Goal: Task Accomplishment & Management: Manage account settings

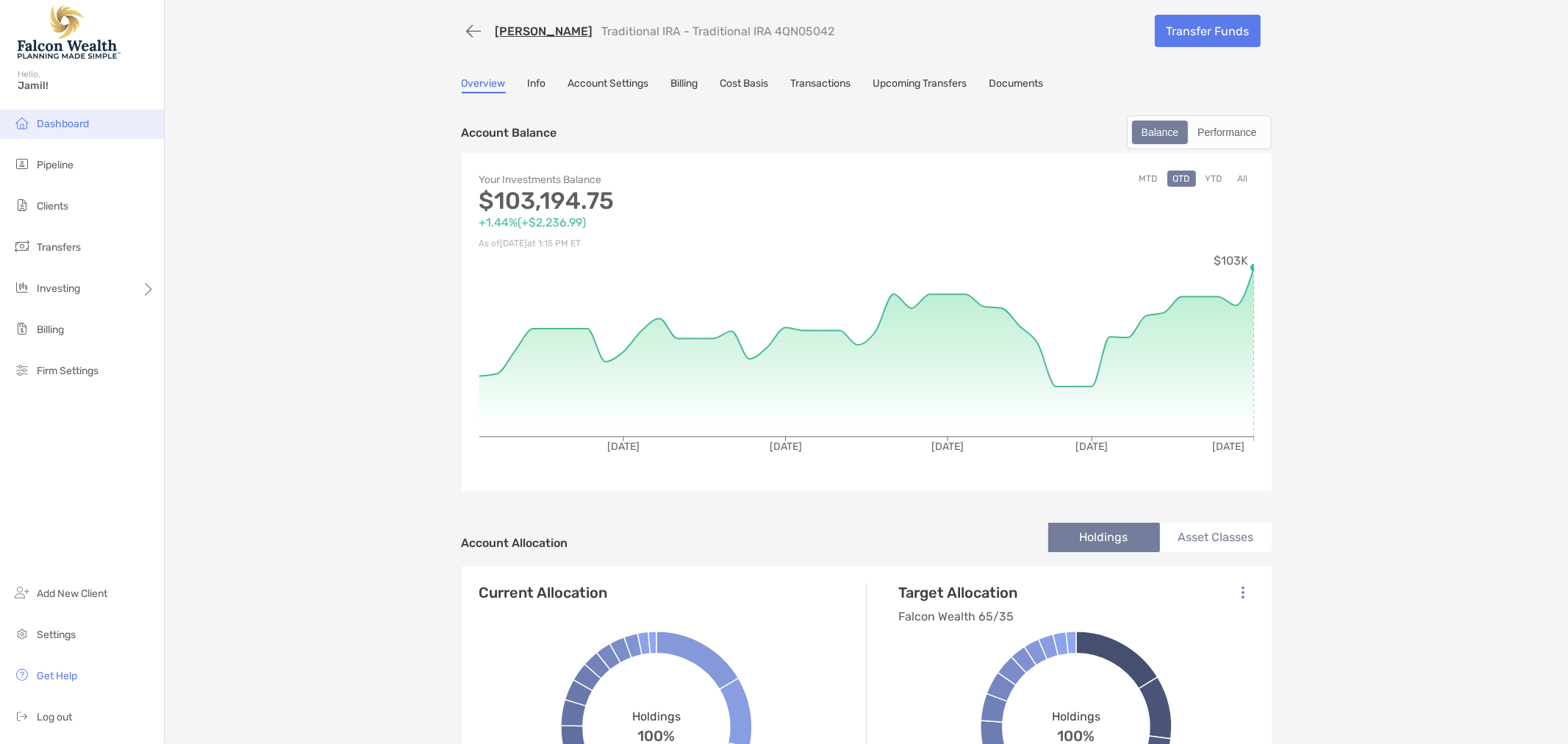
click at [60, 119] on span "Dashboard" at bounding box center [63, 124] width 53 height 13
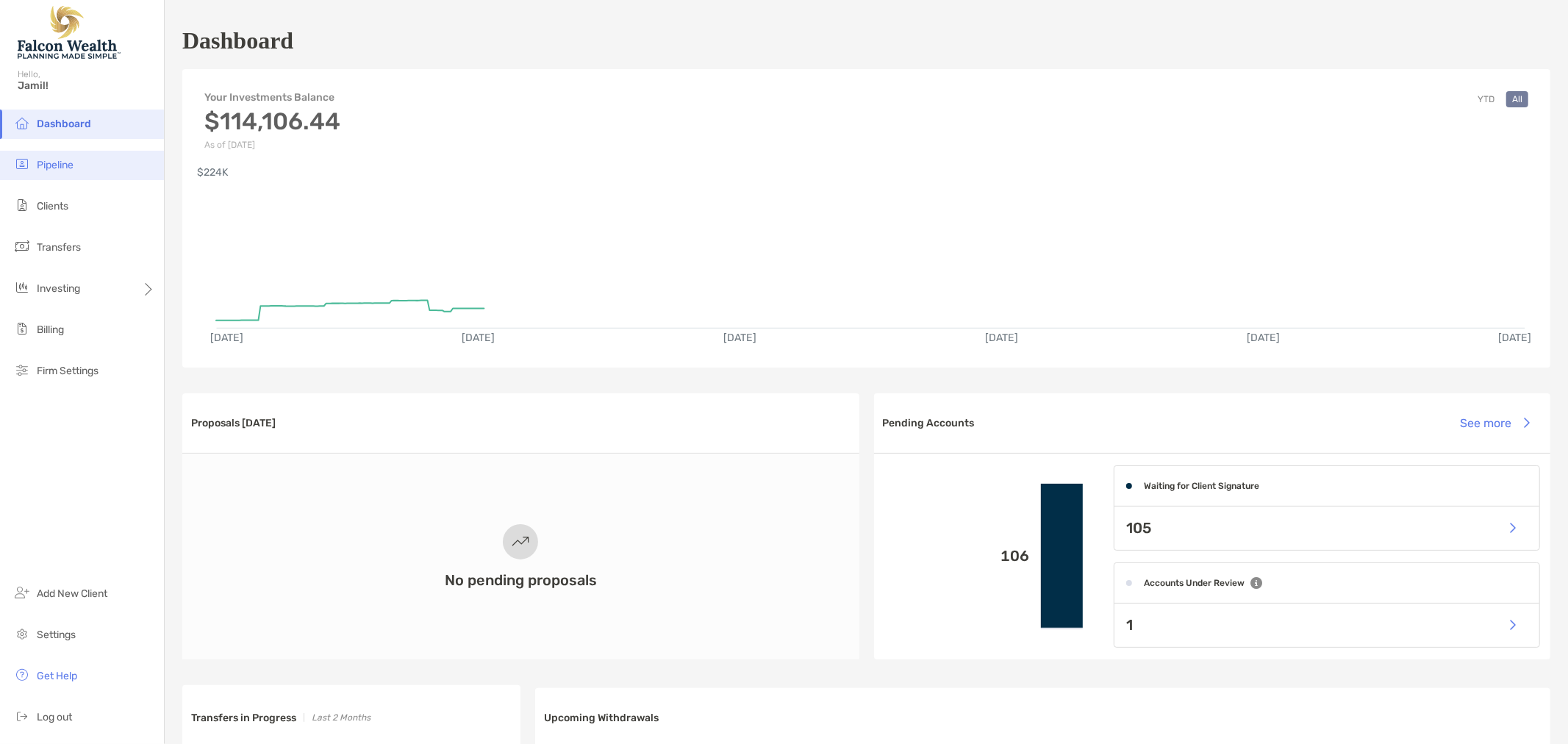
click at [47, 167] on span "Pipeline" at bounding box center [55, 165] width 37 height 13
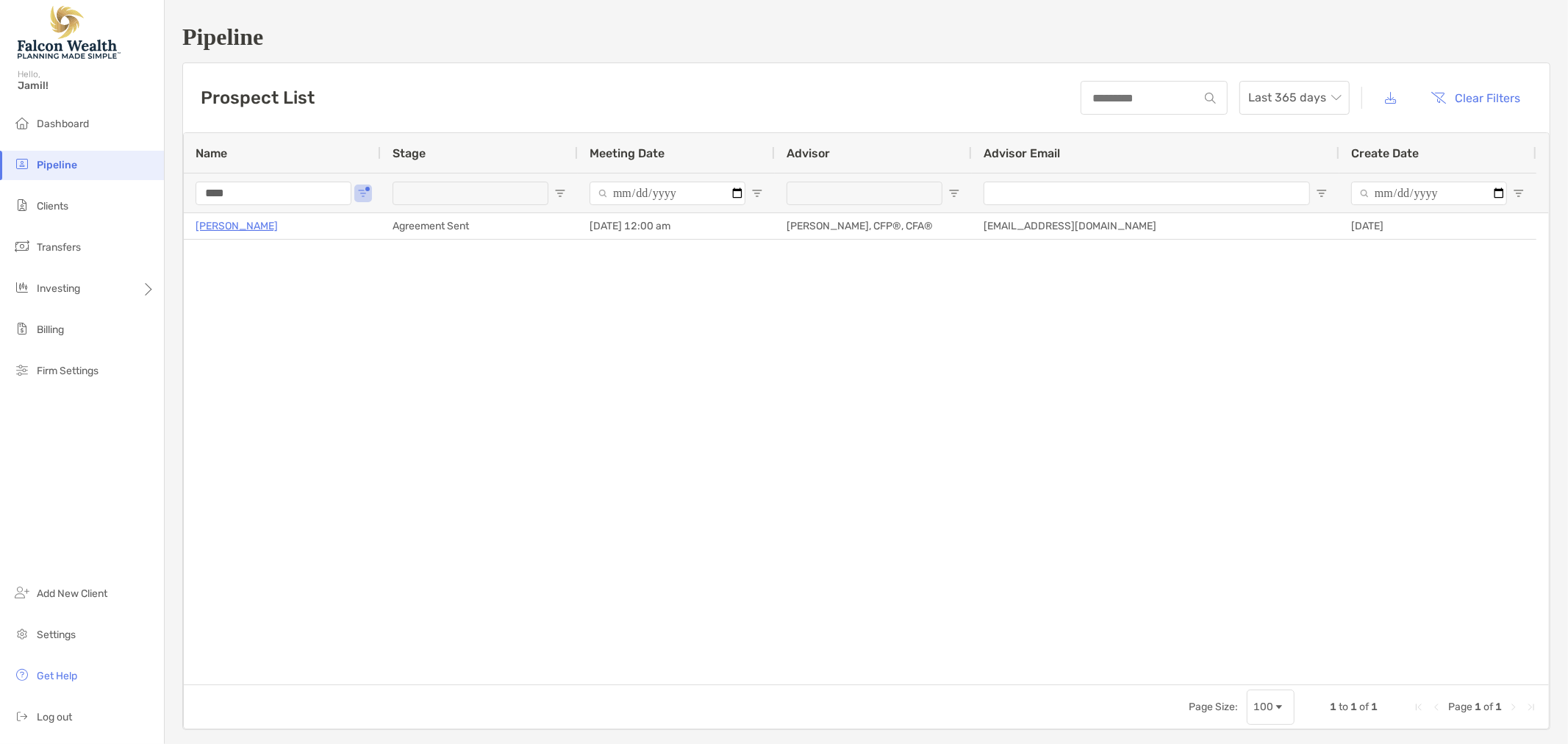
click at [257, 182] on input "****" at bounding box center [274, 193] width 156 height 24
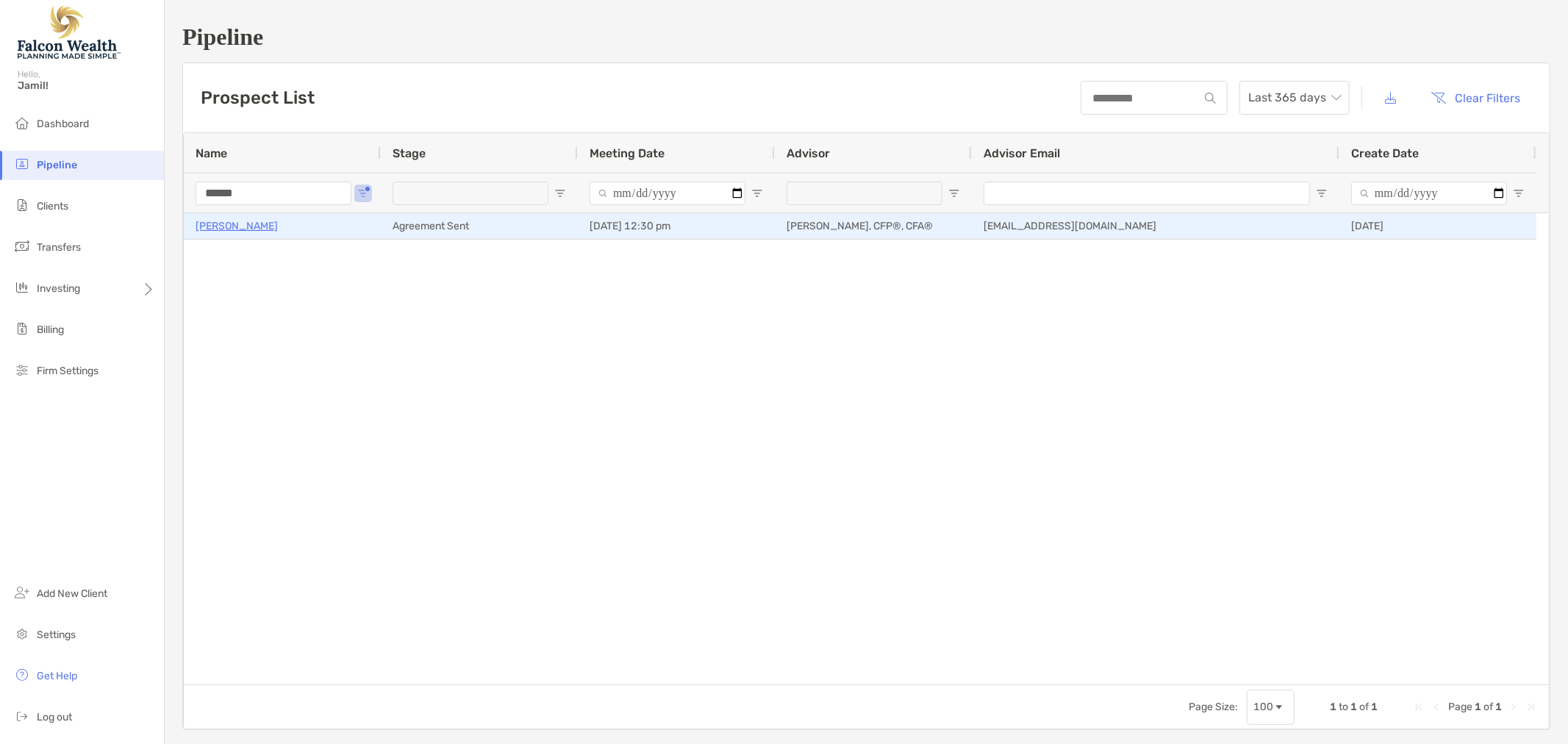
type input "******"
click at [236, 225] on p "[PERSON_NAME]" at bounding box center [236, 226] width 82 height 18
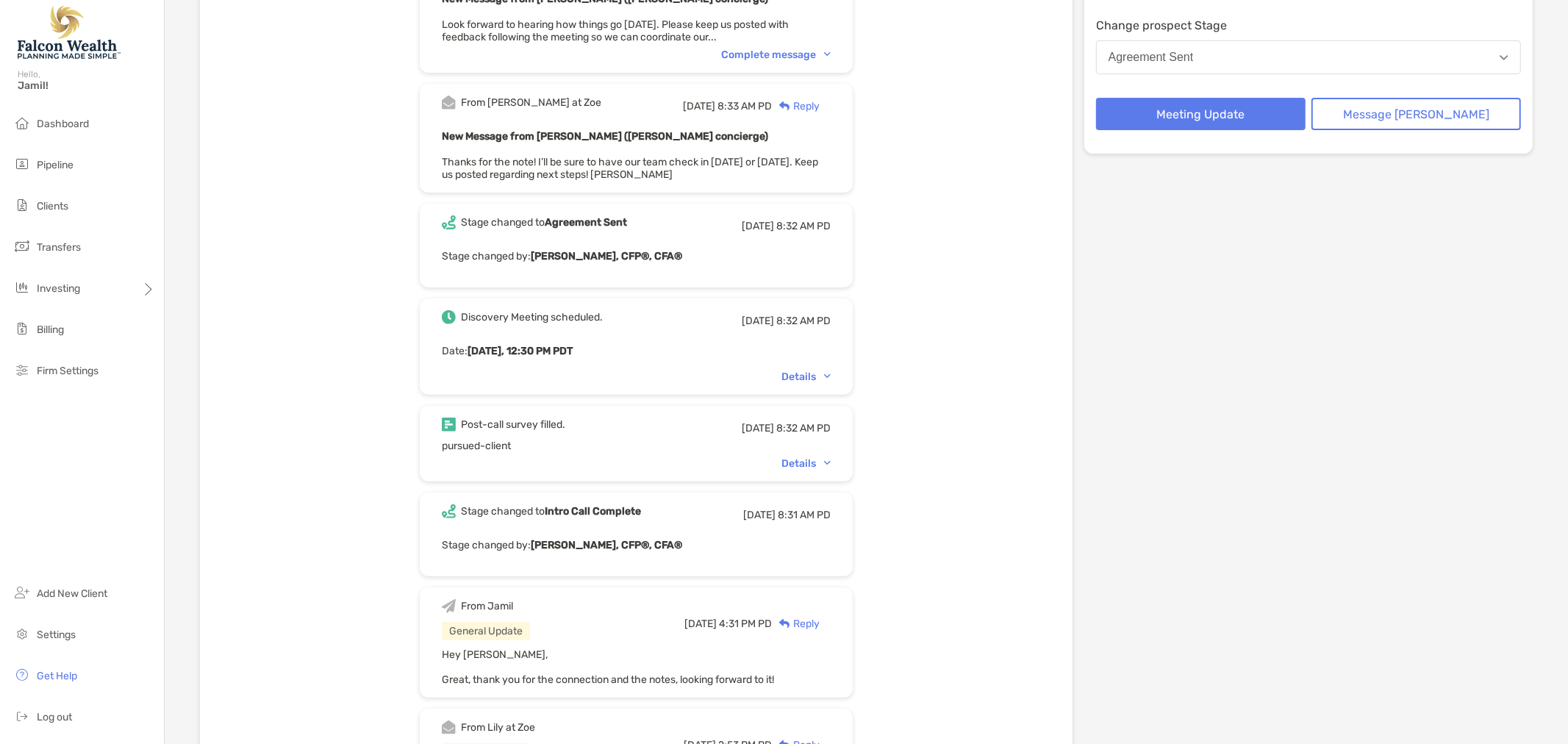
scroll to position [326, 0]
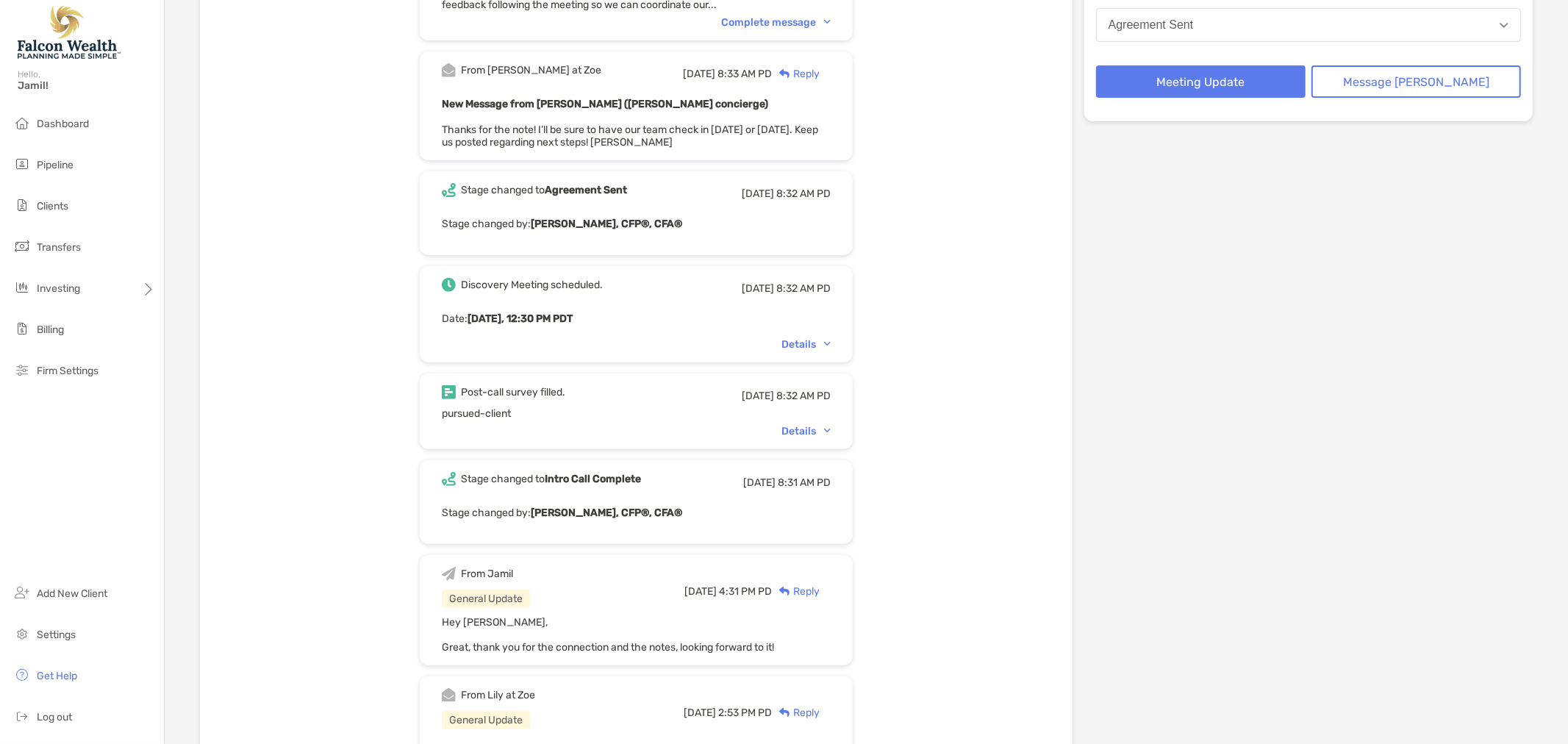
click at [824, 338] on div "Details" at bounding box center [806, 344] width 49 height 13
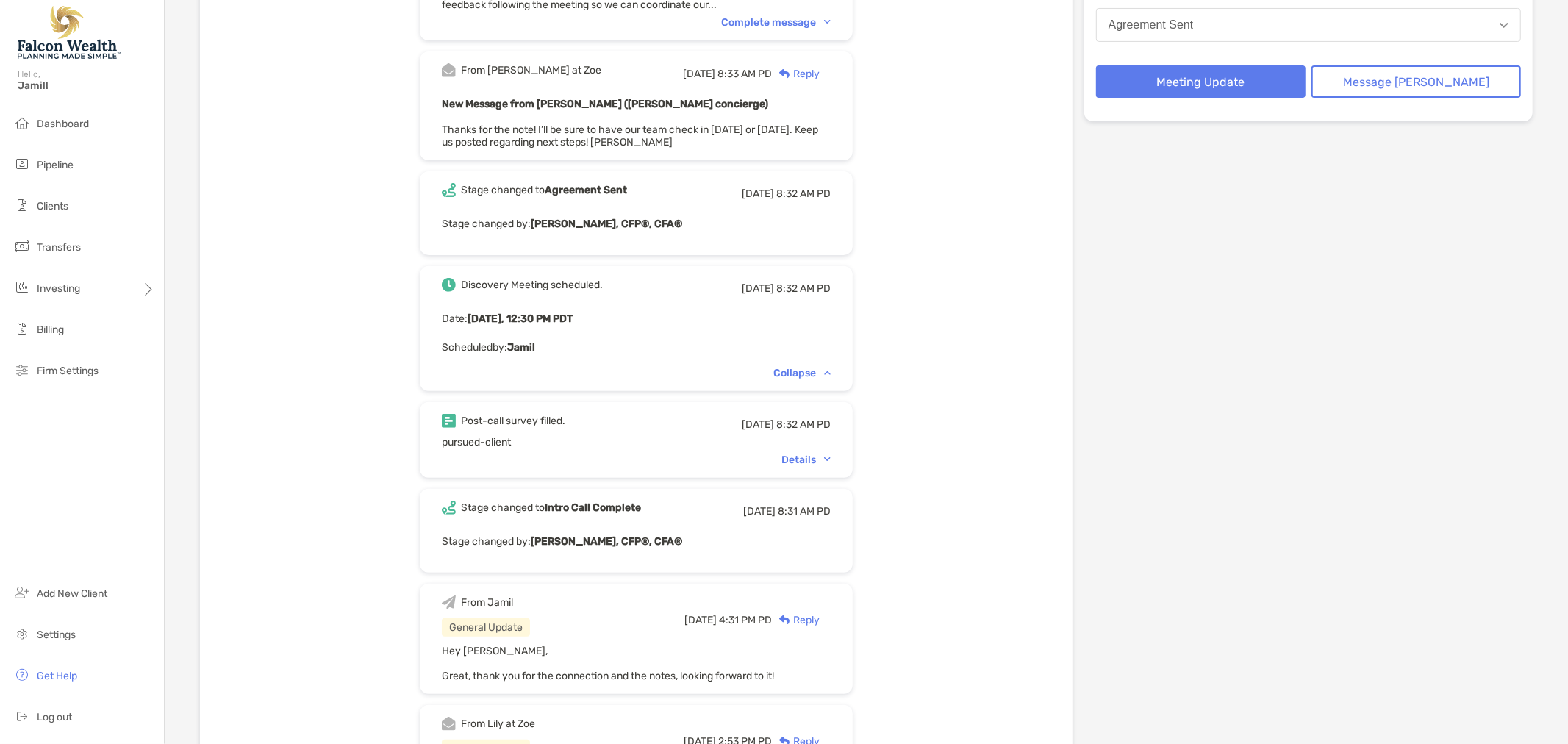
click at [805, 367] on div "Collapse" at bounding box center [802, 373] width 57 height 13
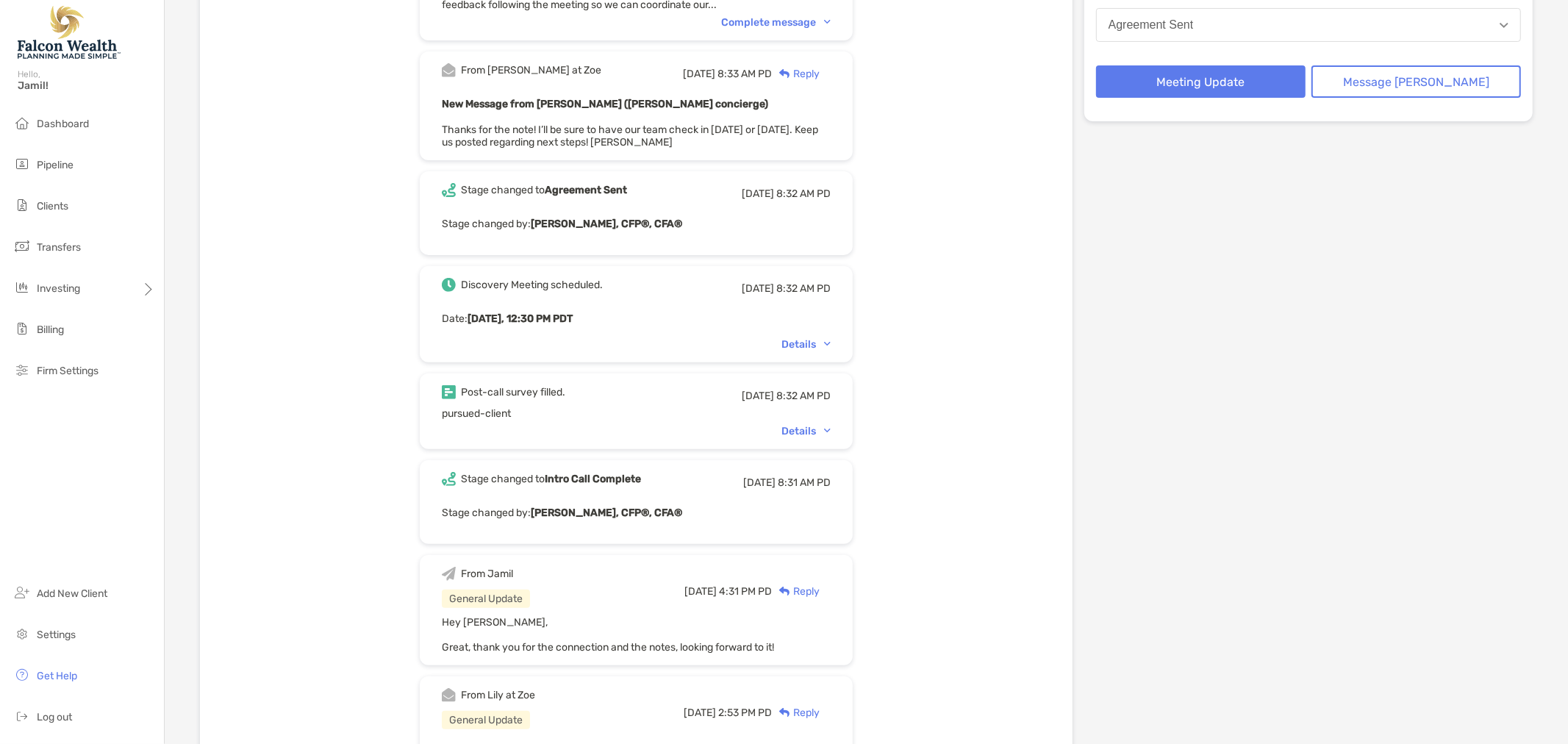
click at [810, 425] on div "Details" at bounding box center [806, 431] width 49 height 13
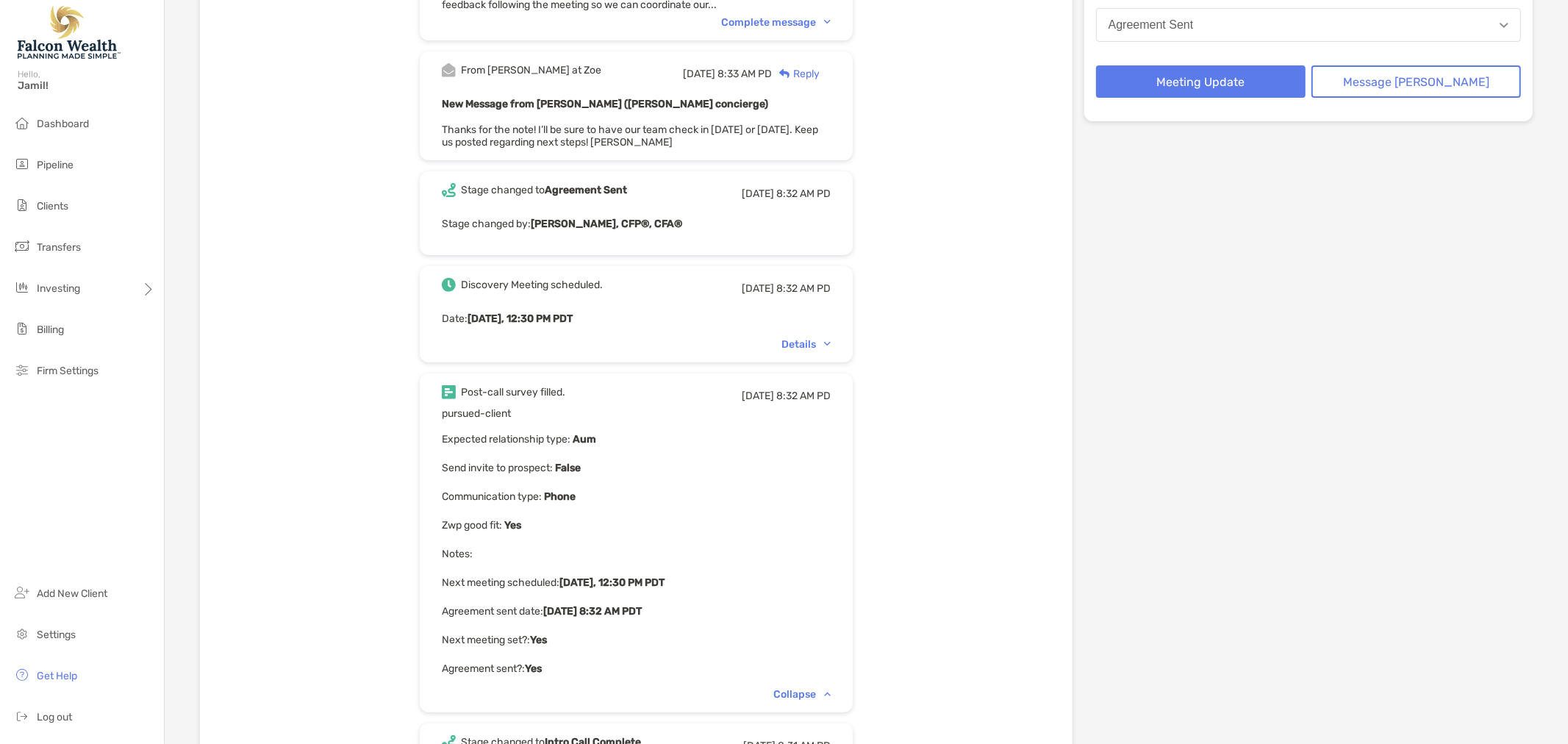
click at [826, 338] on div "Details" at bounding box center [806, 344] width 49 height 13
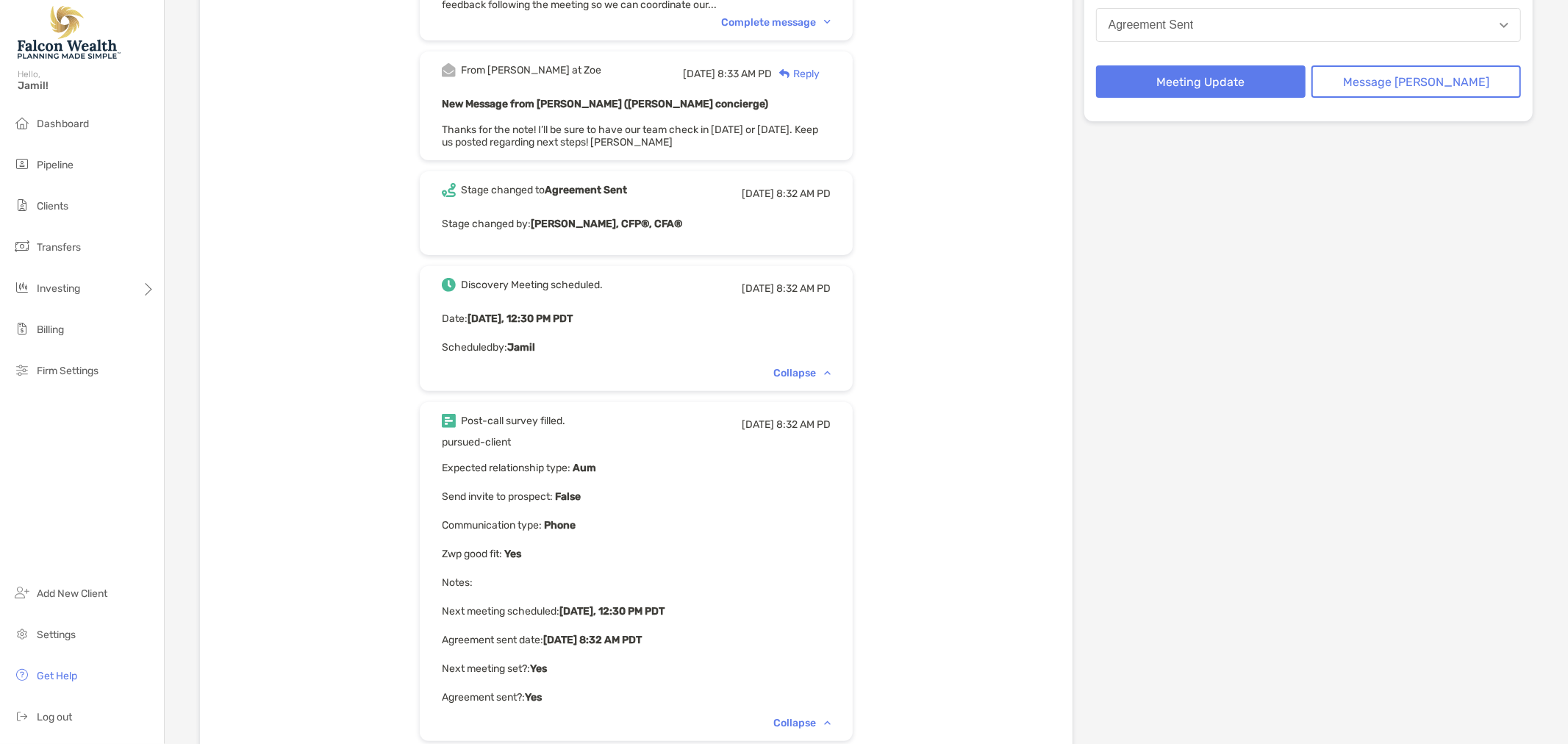
click at [812, 371] on div "Collapse" at bounding box center [802, 373] width 57 height 13
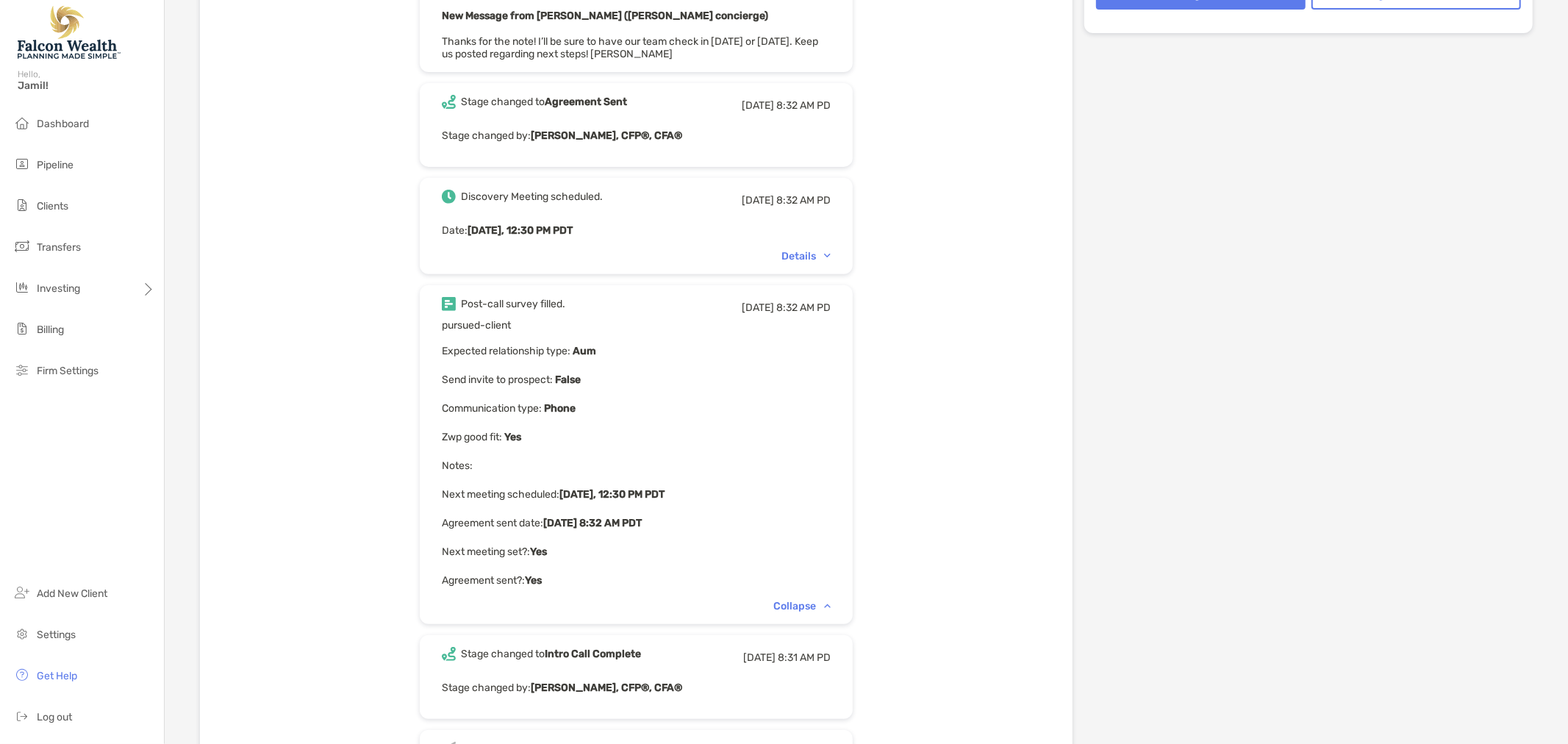
scroll to position [572, 0]
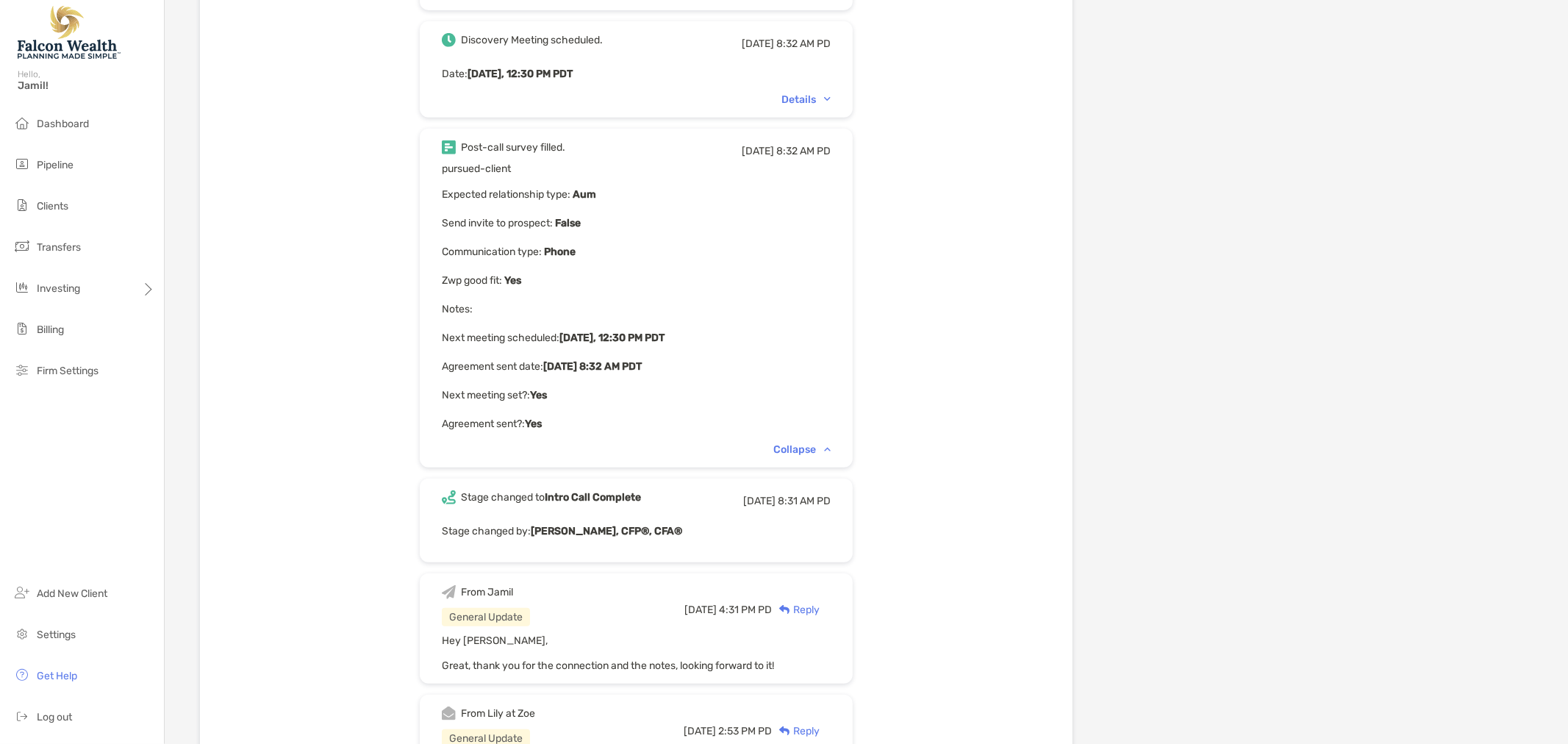
click at [805, 443] on div "Collapse" at bounding box center [802, 449] width 57 height 13
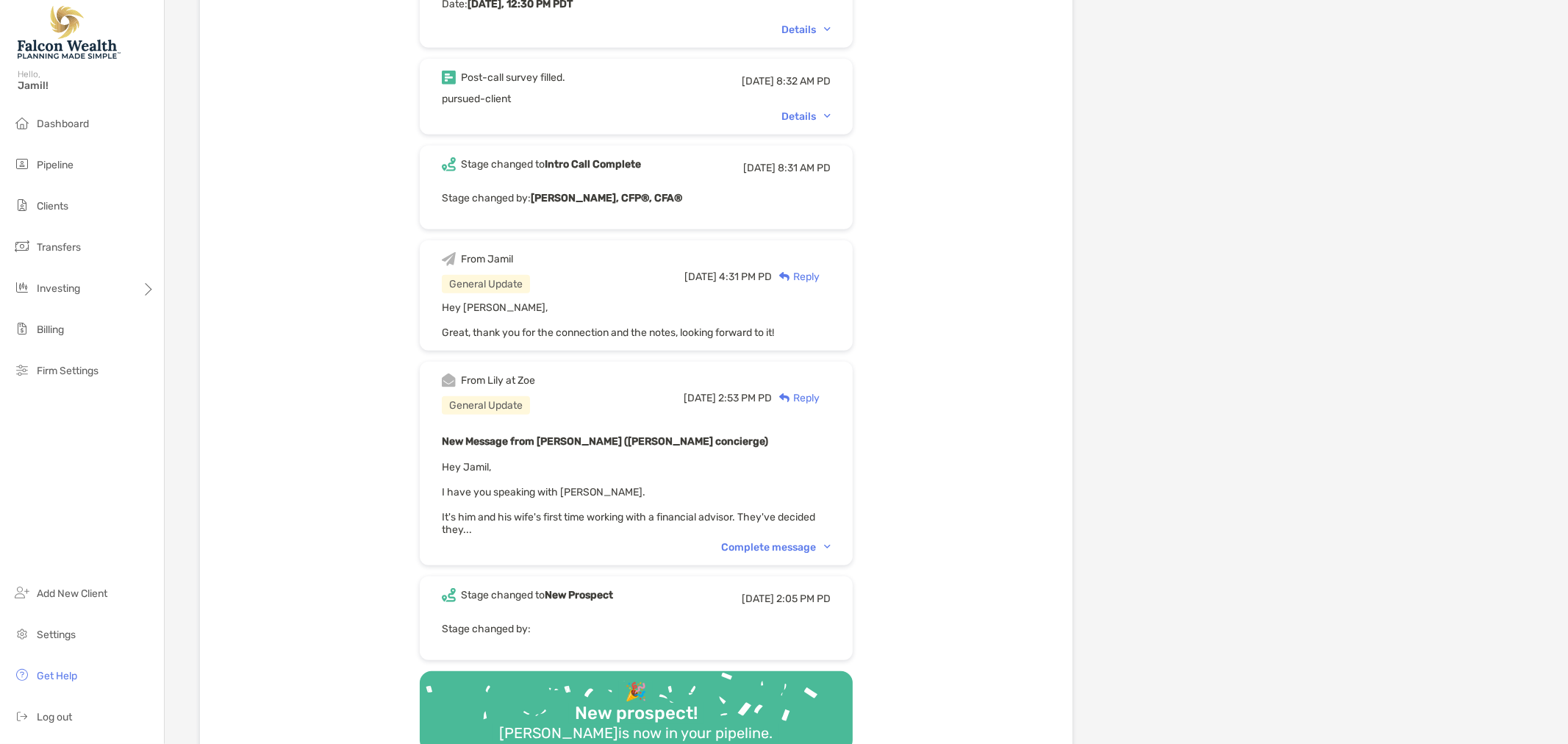
scroll to position [736, 0]
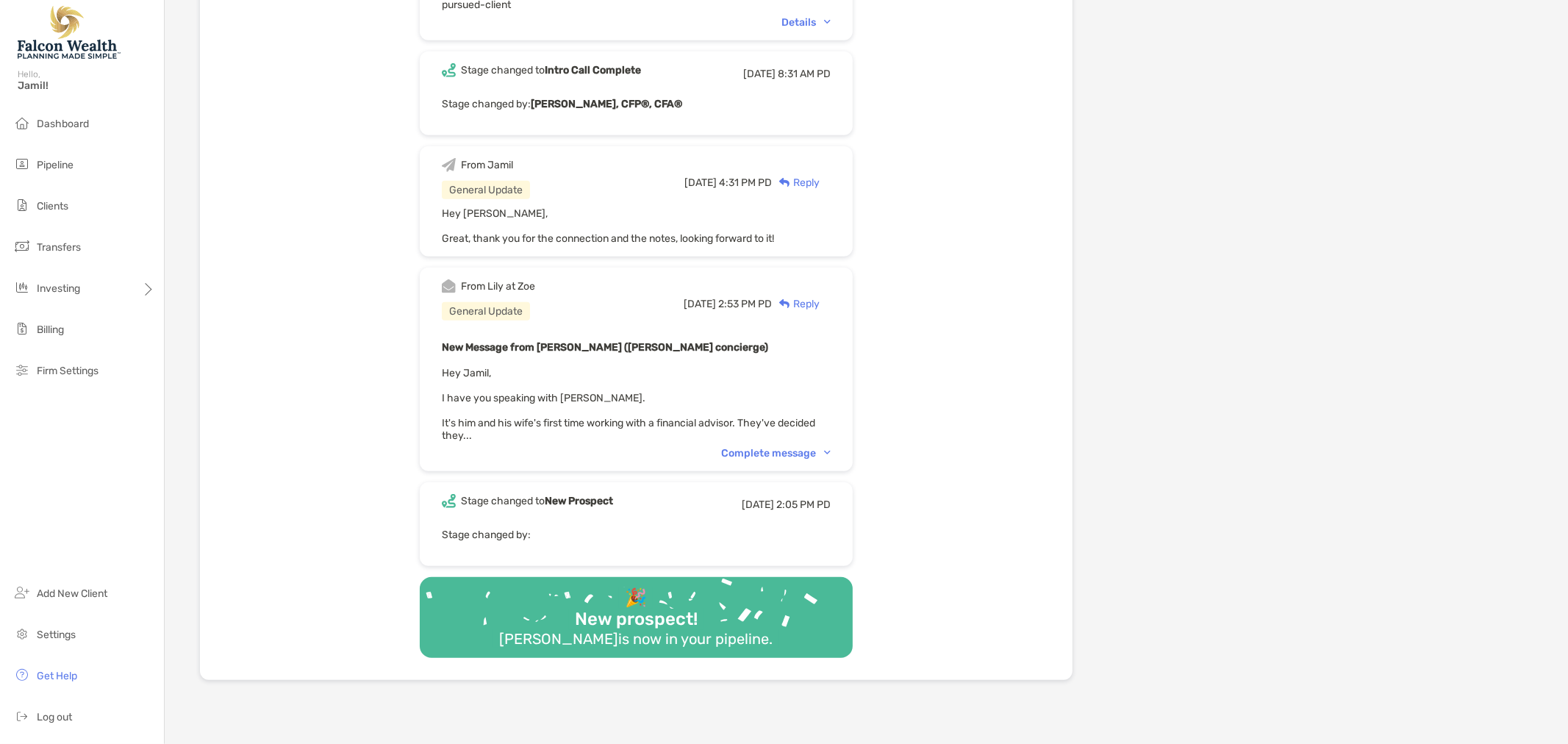
click at [765, 448] on div "Complete message" at bounding box center [775, 454] width 110 height 13
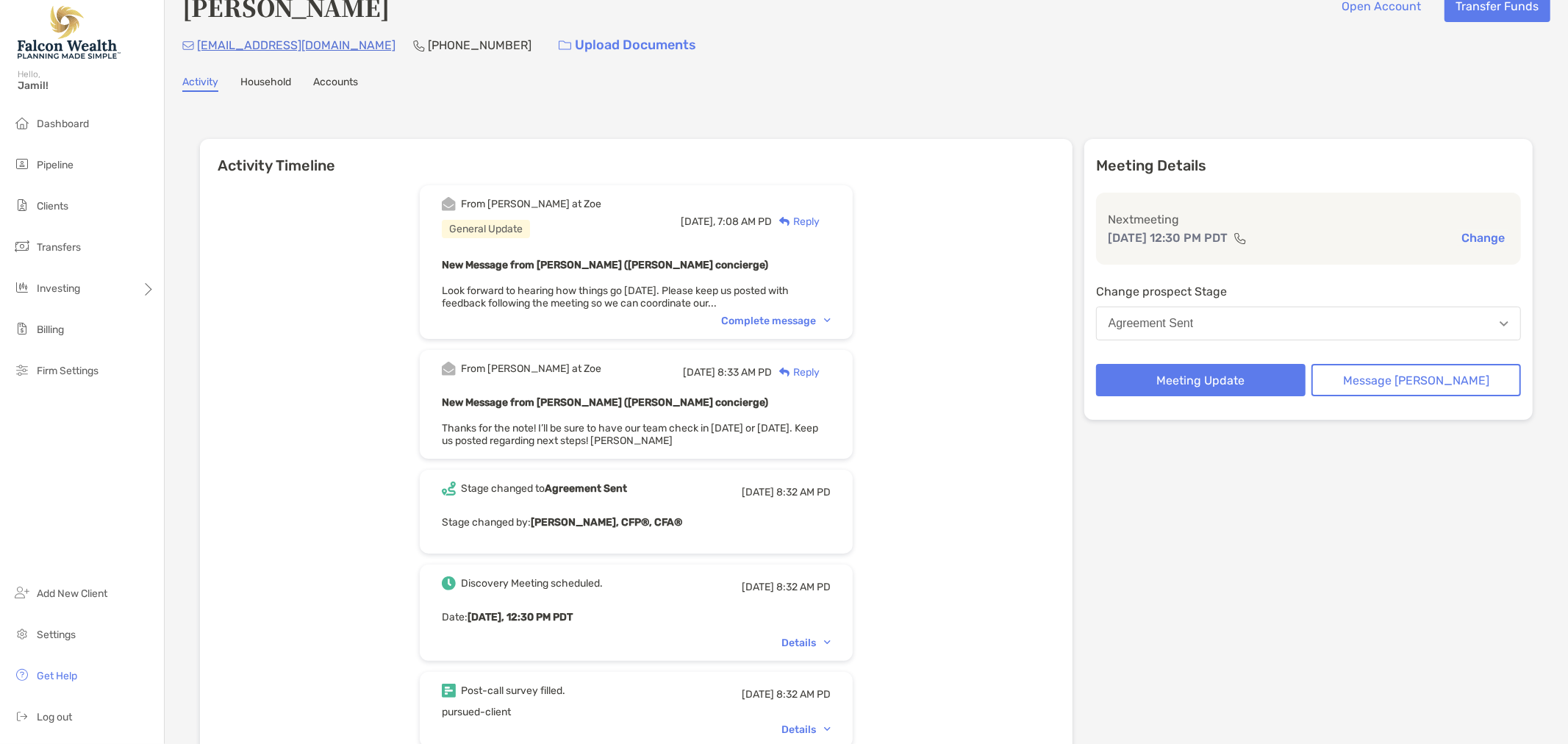
scroll to position [0, 0]
